Goal: Task Accomplishment & Management: Manage account settings

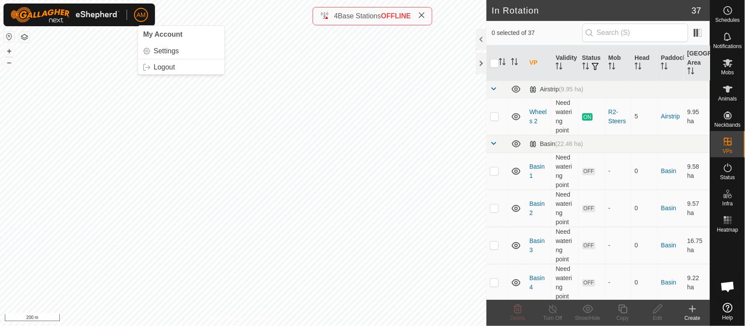
scroll to position [48, 0]
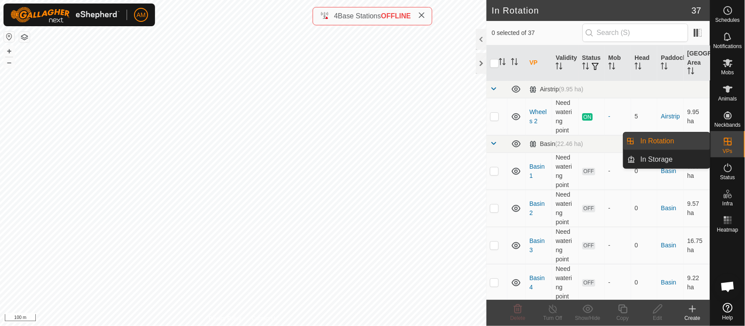
click at [683, 145] on link "In Rotation" at bounding box center [672, 140] width 75 height 17
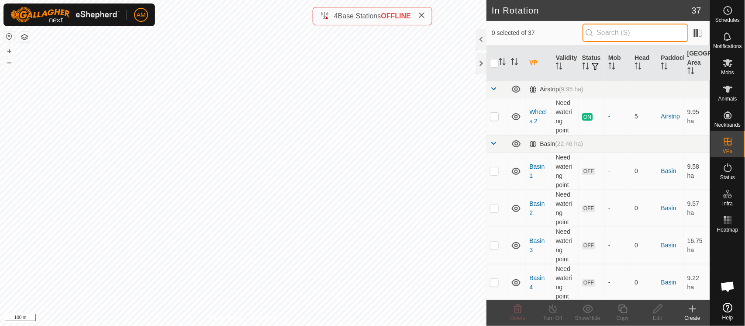
drag, startPoint x: 615, startPoint y: 25, endPoint x: 614, endPoint y: 32, distance: 7.0
click at [615, 25] on input "text" at bounding box center [635, 33] width 106 height 18
click at [614, 35] on input "text" at bounding box center [635, 33] width 106 height 18
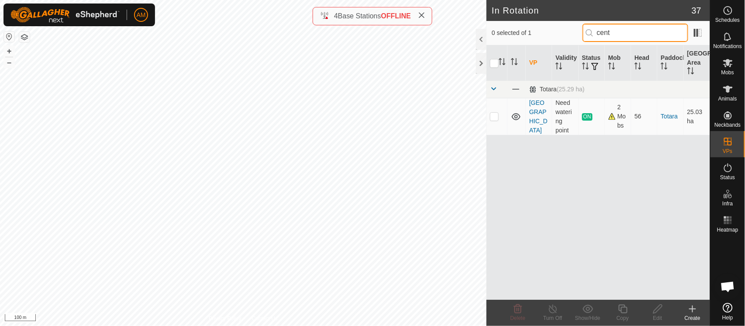
type input "cent"
click at [494, 116] on p-checkbox at bounding box center [494, 116] width 9 height 7
checkbox input "true"
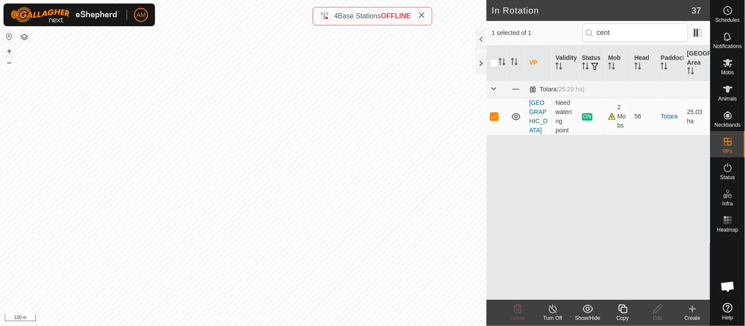
click at [621, 314] on div "Copy" at bounding box center [622, 318] width 35 height 8
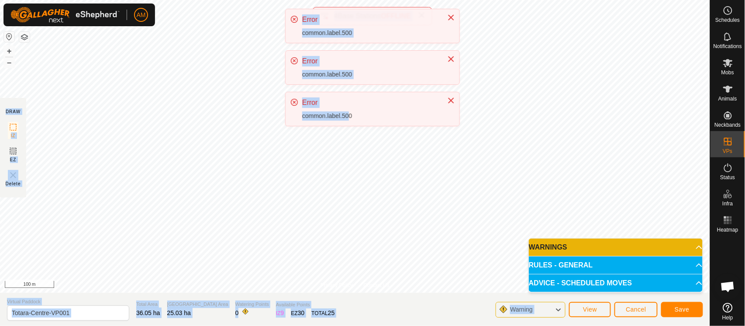
click at [346, 261] on div "AM Schedules Notifications Mobs Animals Neckbands VPs Status Infra Heatmap Help…" at bounding box center [372, 163] width 745 height 326
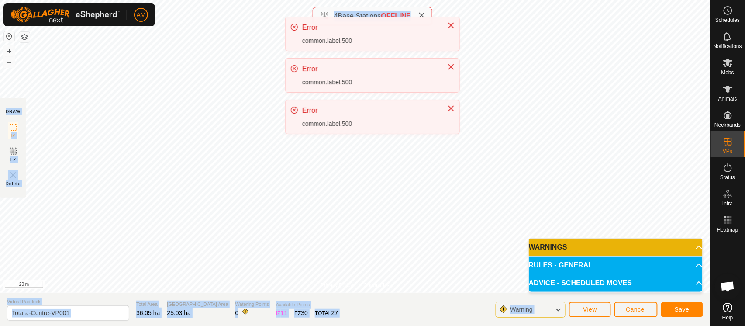
drag, startPoint x: 348, startPoint y: 120, endPoint x: 374, endPoint y: 90, distance: 39.7
click at [374, 90] on div "AM Schedules Notifications Mobs Animals Neckbands VPs Status Infra Heatmap Help…" at bounding box center [372, 163] width 745 height 326
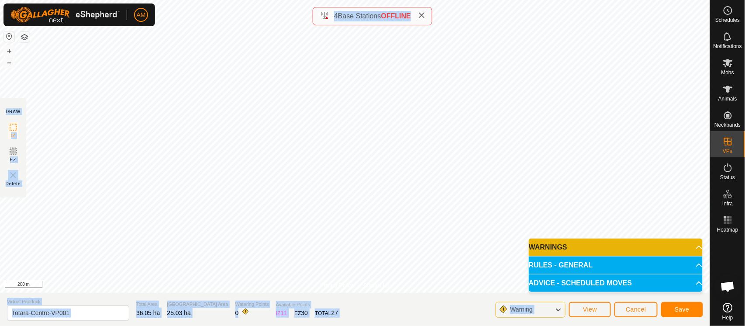
click at [302, 303] on div "Privacy Policy Contact Us Type: Inclusion Zone undefined Animal + – ⇧ i 200 m D…" at bounding box center [355, 163] width 710 height 326
click at [85, 315] on input "Totara-Centre-VP001" at bounding box center [68, 312] width 122 height 15
click at [54, 312] on input "Totara-Centre-VP001" at bounding box center [68, 312] width 122 height 15
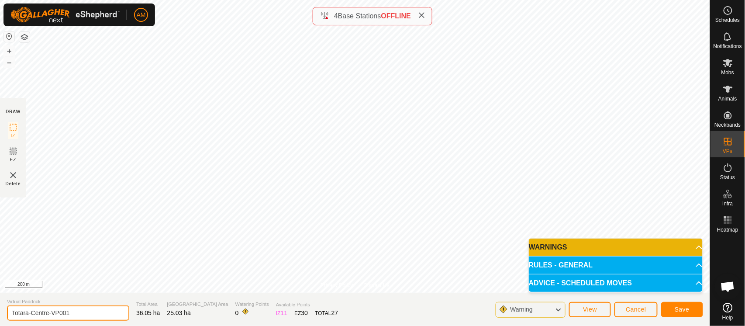
drag, startPoint x: 54, startPoint y: 312, endPoint x: 127, endPoint y: 310, distance: 72.9
click at [127, 310] on section "Virtual Paddock Totara-Centre-VP001 Total Area 36.05 ha [GEOGRAPHIC_DATA] Area …" at bounding box center [355, 308] width 710 height 33
type input "Totara-Centre1"
click at [675, 309] on span "Save" at bounding box center [681, 308] width 15 height 7
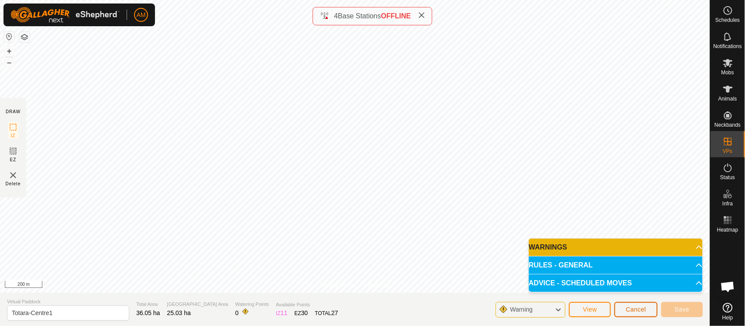
click at [633, 311] on span "Cancel" at bounding box center [635, 308] width 21 height 7
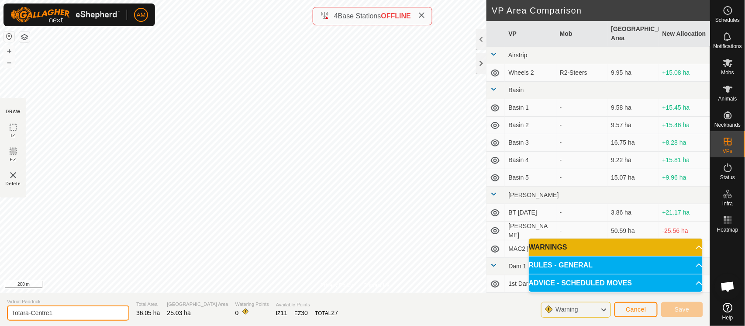
click at [89, 308] on input "Totara-Centre1" at bounding box center [68, 312] width 122 height 15
click at [318, 317] on div "Privacy Policy Contact Us Base Station 2 + – ⇧ i 200 m DRAW IZ EZ Delete VP Are…" at bounding box center [355, 163] width 710 height 326
click at [639, 305] on span "Cancel" at bounding box center [635, 308] width 21 height 7
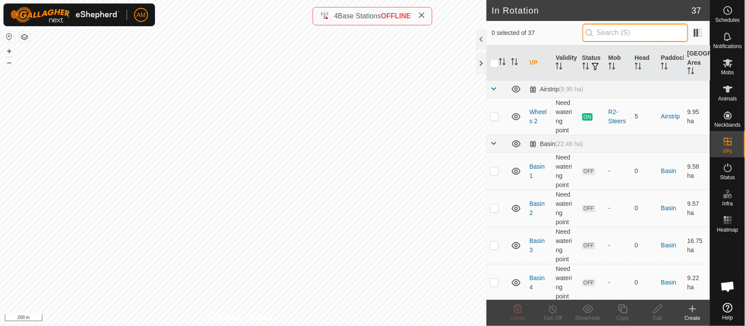
click at [631, 35] on input "text" at bounding box center [635, 33] width 106 height 18
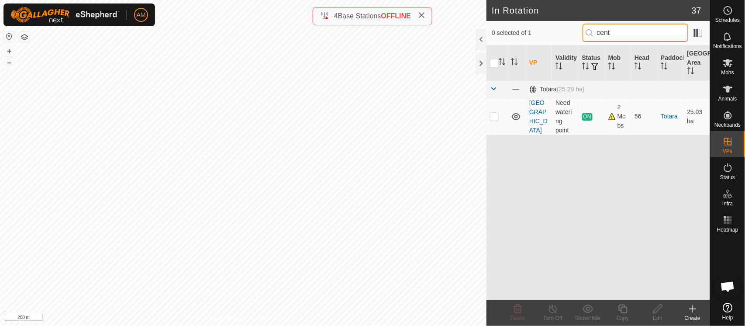
type input "cent"
click at [495, 117] on p-checkbox at bounding box center [494, 116] width 9 height 7
checkbox input "true"
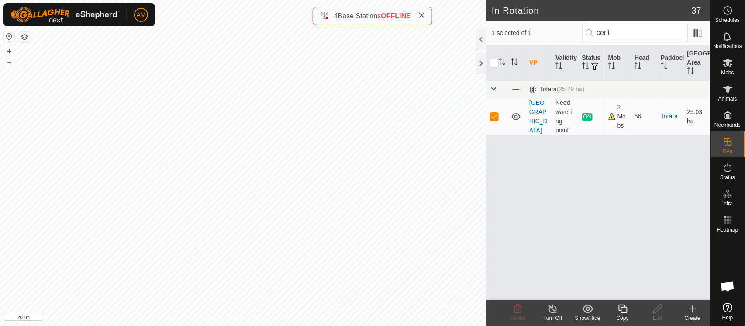
click at [624, 312] on icon at bounding box center [622, 308] width 9 height 9
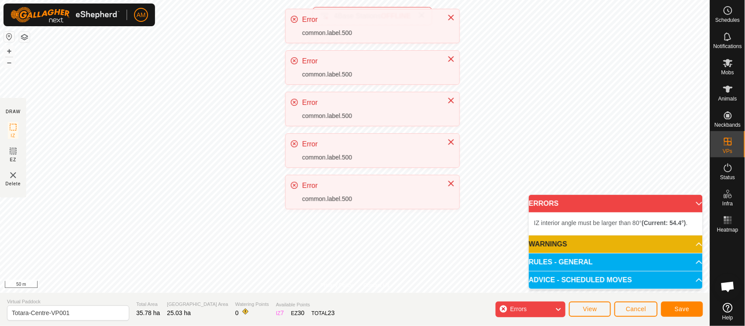
click at [426, 193] on p-toastitem "Error common.label.500" at bounding box center [372, 192] width 175 height 34
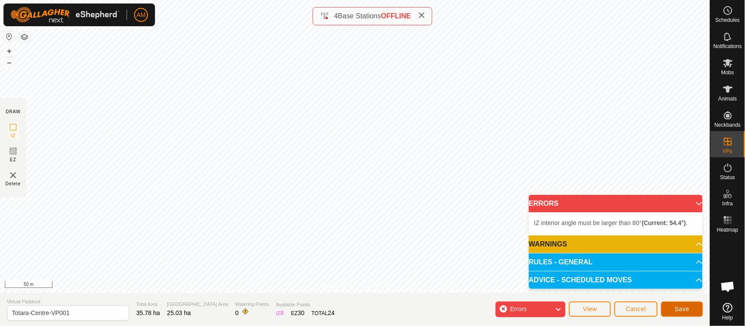
click at [692, 313] on button "Save" at bounding box center [682, 308] width 42 height 15
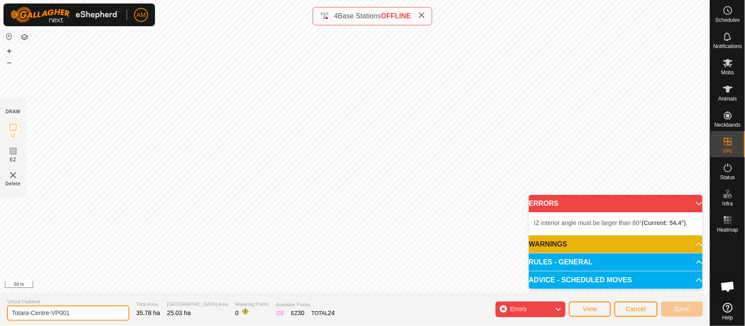
click at [87, 310] on input "Totara-Centre-VP001" at bounding box center [68, 312] width 122 height 15
type input "T"
type input "totara"
click at [638, 304] on button "Cancel" at bounding box center [635, 308] width 43 height 15
click at [639, 313] on button "Cancel" at bounding box center [635, 308] width 43 height 15
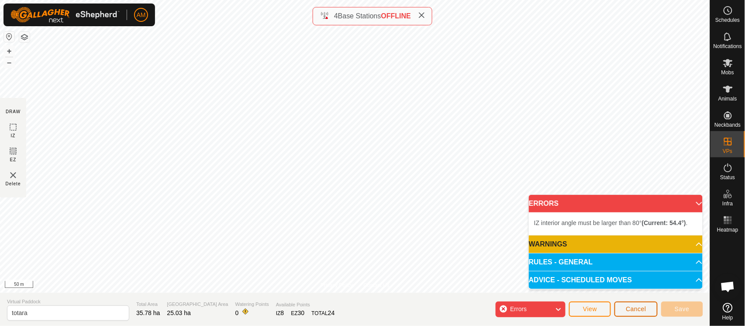
click at [646, 309] on button "Cancel" at bounding box center [635, 308] width 43 height 15
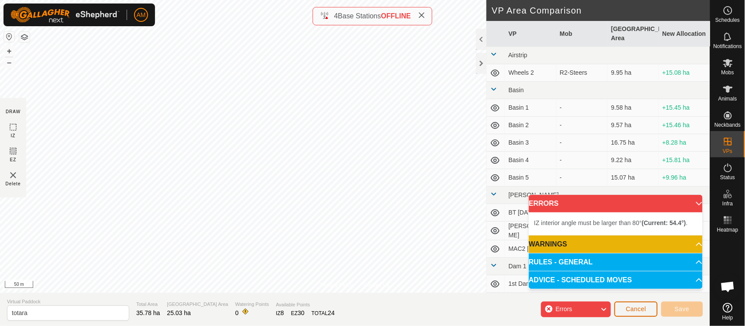
click at [629, 310] on span "Cancel" at bounding box center [635, 308] width 21 height 7
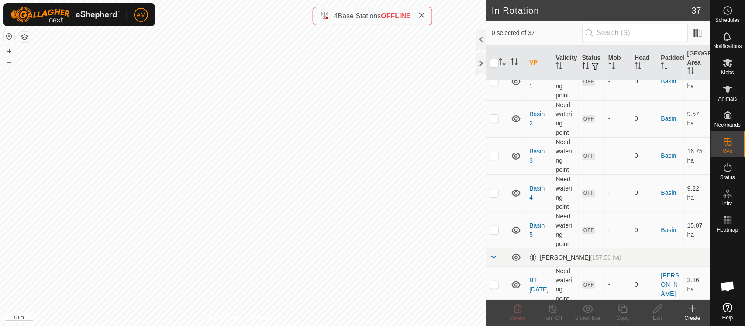
scroll to position [97, 0]
